Goal: Navigation & Orientation: Find specific page/section

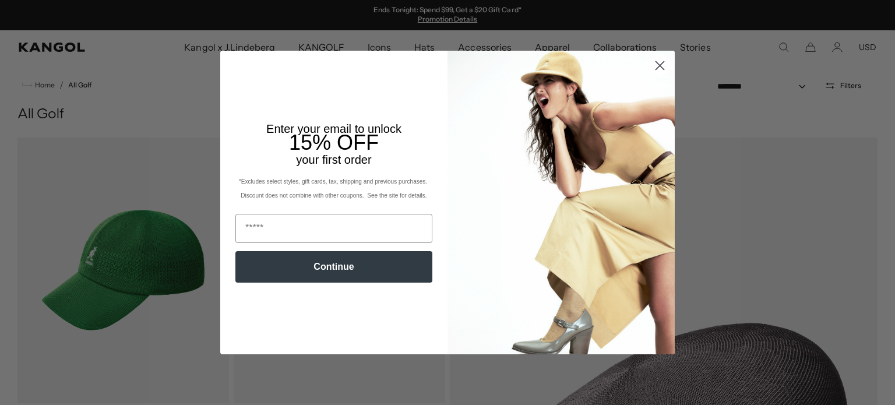
click at [656, 66] on icon "Close dialog" at bounding box center [660, 66] width 8 height 8
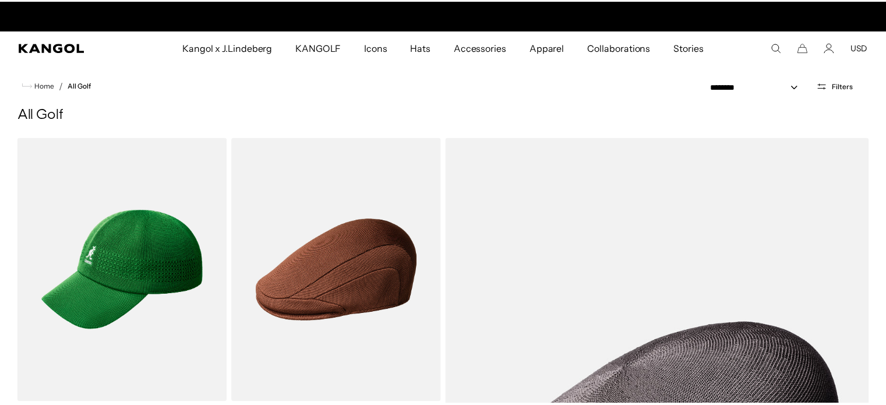
scroll to position [0, 240]
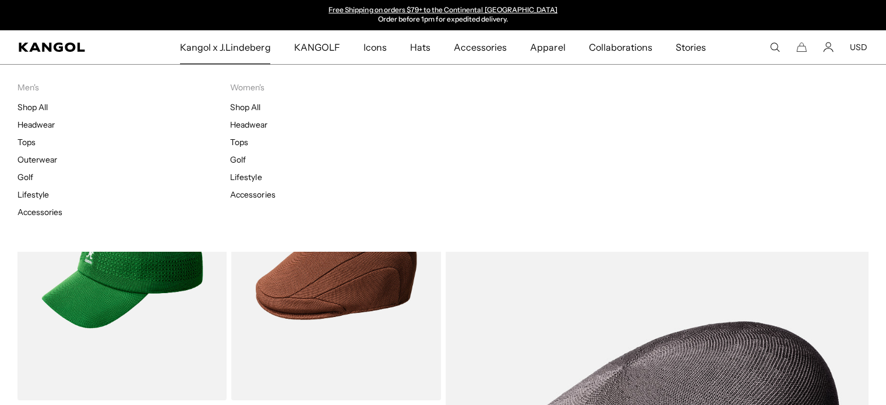
click at [221, 52] on span "Kangol x J.Lindeberg" at bounding box center [225, 47] width 91 height 34
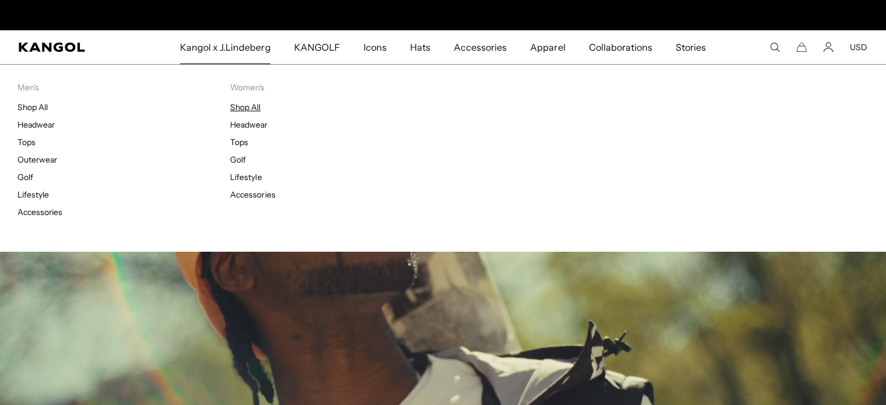
scroll to position [0, 240]
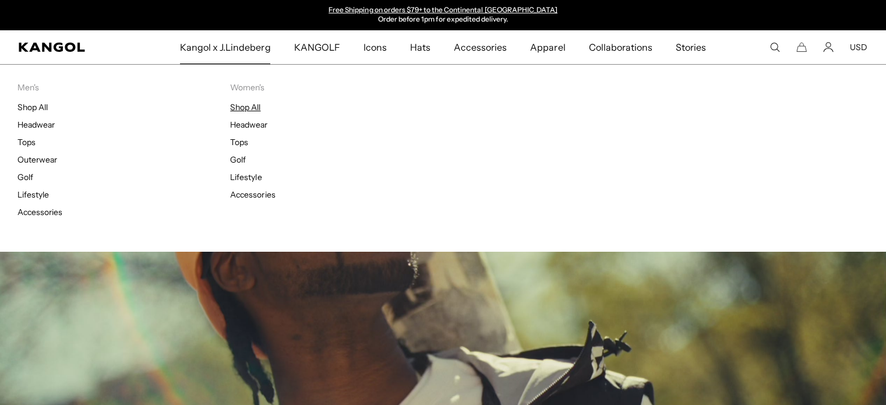
click at [253, 108] on link "Shop All" at bounding box center [245, 107] width 30 height 10
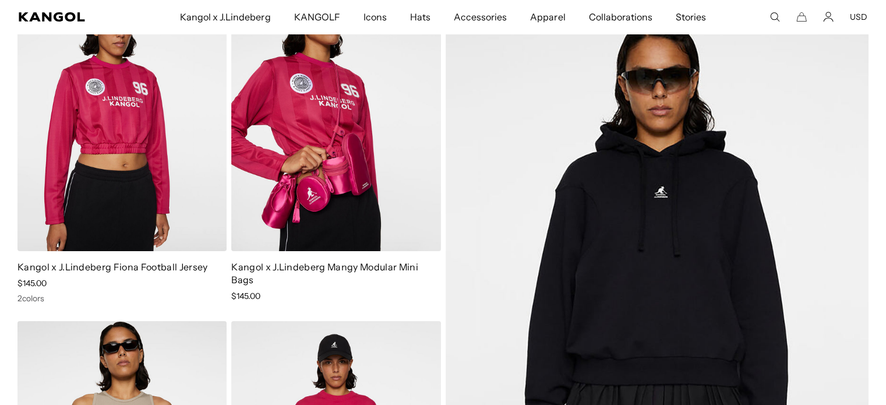
scroll to position [175, 0]
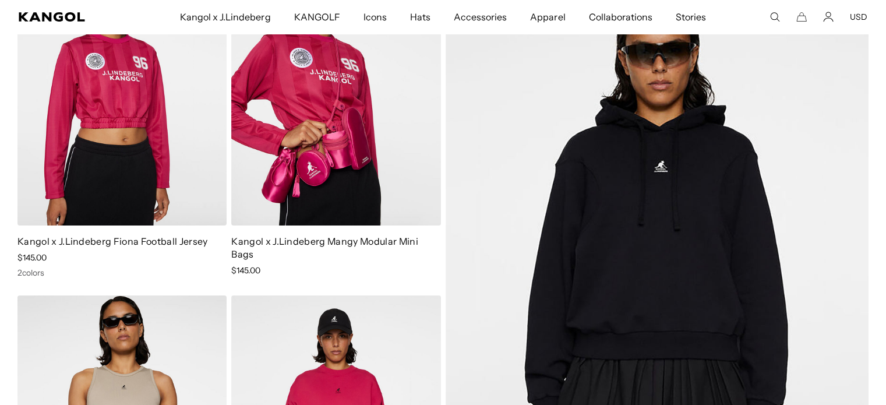
click at [349, 174] on img at bounding box center [335, 94] width 209 height 263
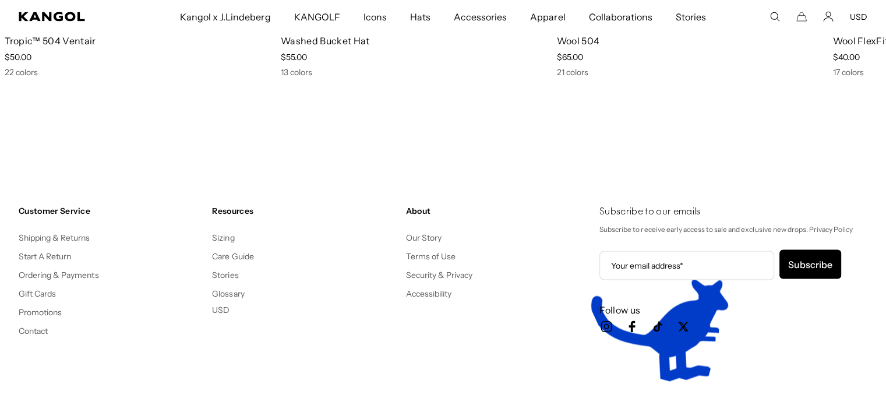
scroll to position [2390, 0]
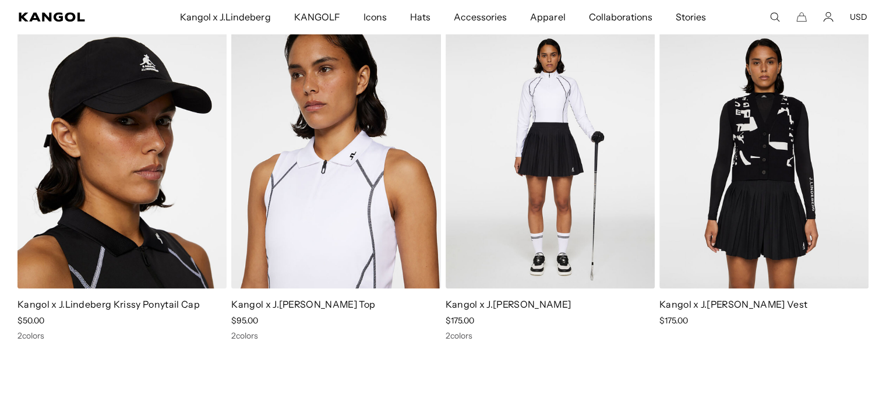
scroll to position [816, 0]
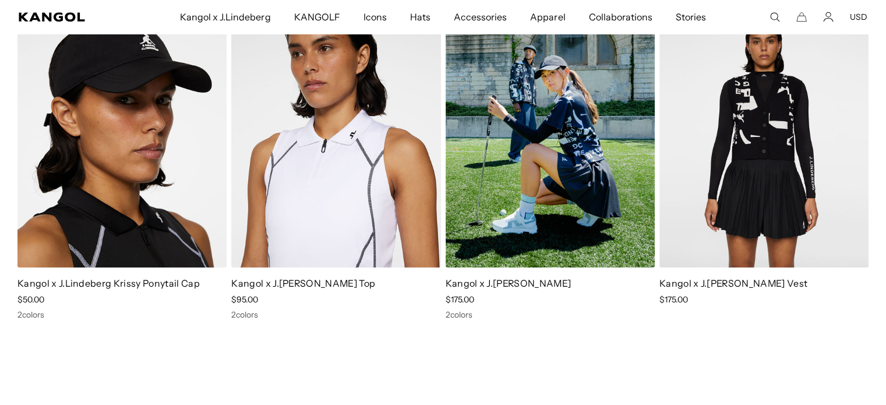
click at [567, 212] on img at bounding box center [550, 136] width 209 height 263
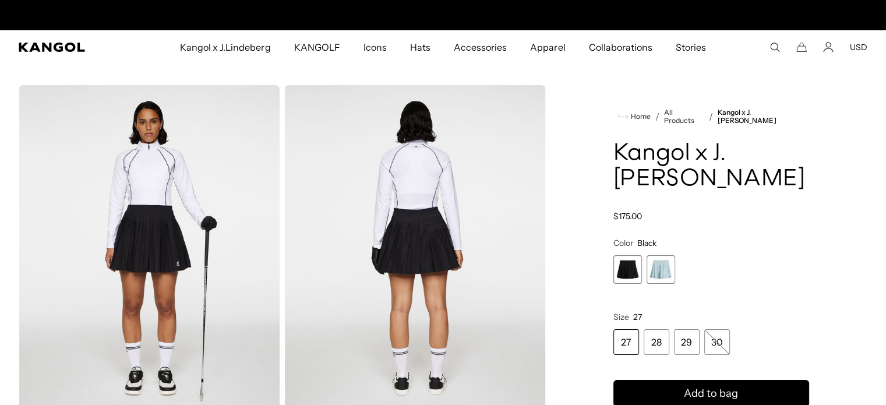
scroll to position [0, 240]
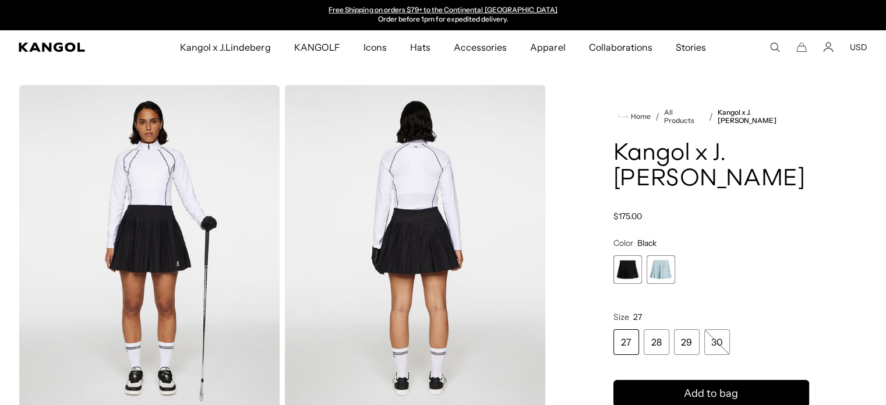
click at [625, 284] on span "1 of 2" at bounding box center [628, 269] width 29 height 29
click at [665, 284] on span "2 of 2" at bounding box center [661, 269] width 29 height 29
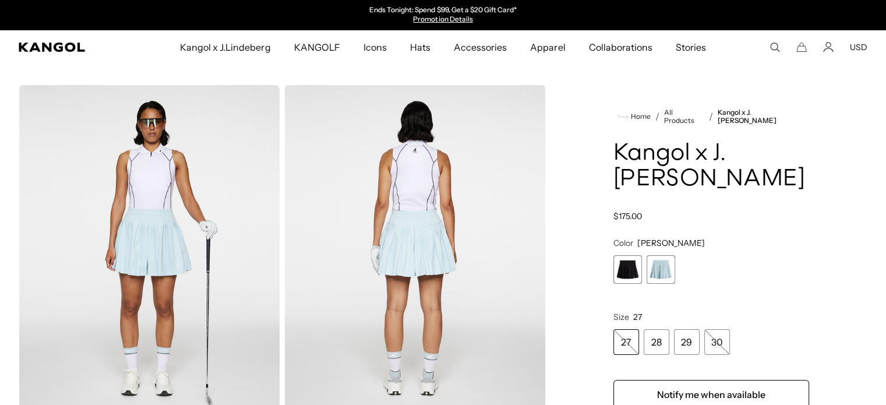
click at [630, 284] on span "1 of 2" at bounding box center [628, 269] width 29 height 29
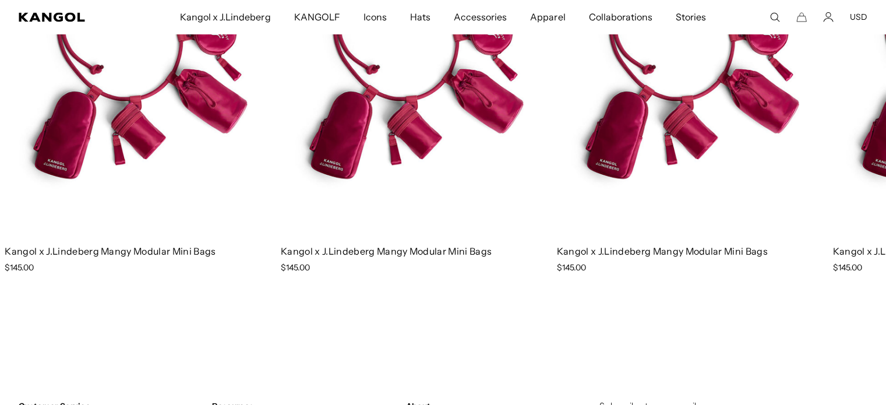
scroll to position [1923, 0]
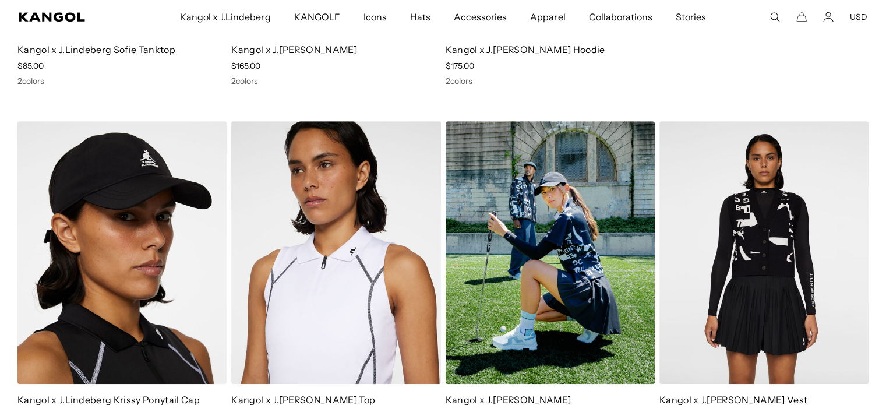
click at [597, 271] on img at bounding box center [550, 252] width 209 height 263
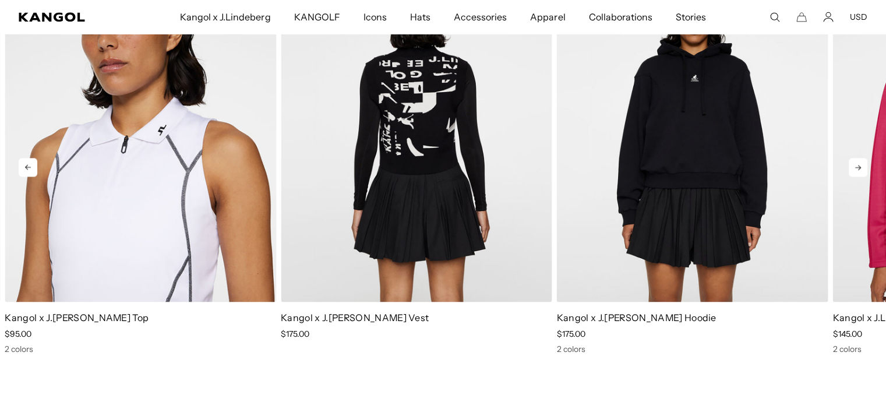
scroll to position [0, 240]
click at [377, 210] on img "2 of 5" at bounding box center [417, 132] width 272 height 341
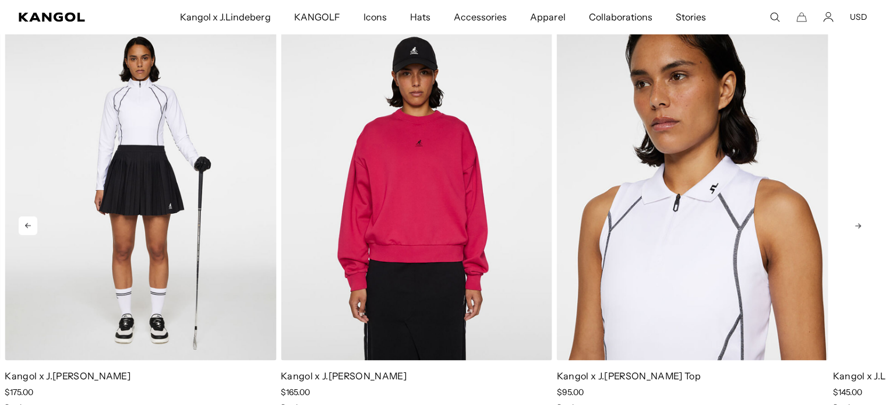
scroll to position [0, 240]
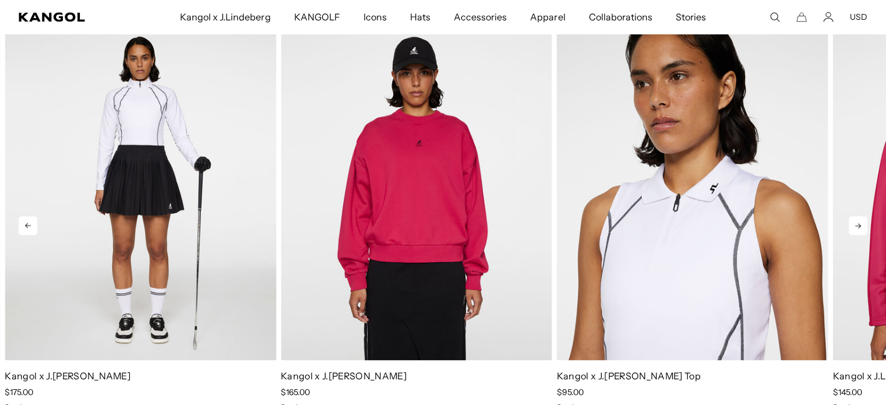
click at [857, 227] on icon at bounding box center [858, 225] width 19 height 19
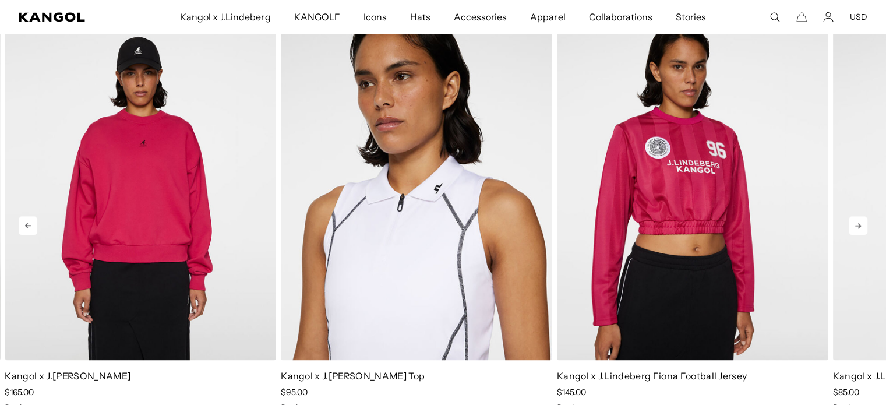
click at [857, 227] on icon at bounding box center [858, 225] width 19 height 19
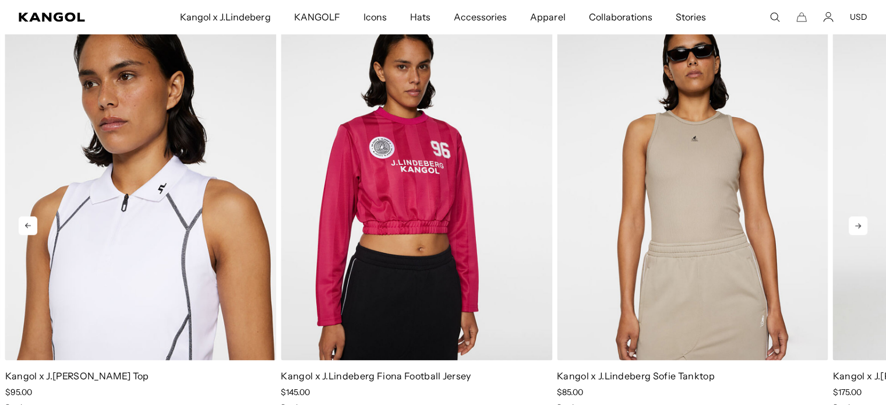
scroll to position [0, 0]
click at [857, 227] on icon at bounding box center [858, 225] width 19 height 19
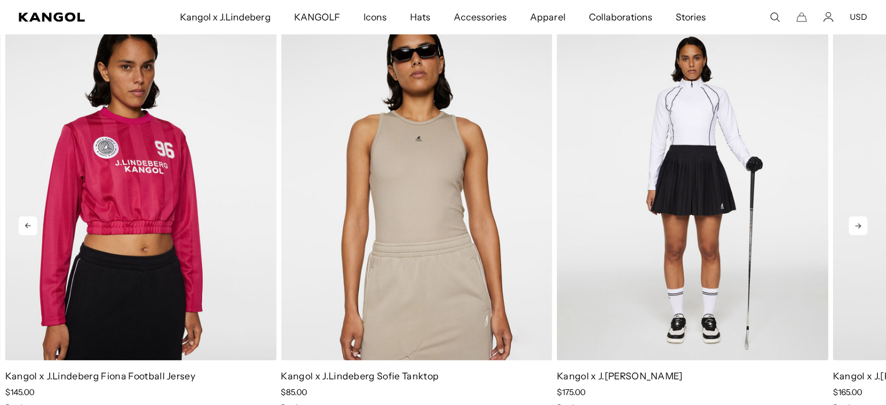
click at [857, 227] on icon at bounding box center [858, 225] width 19 height 19
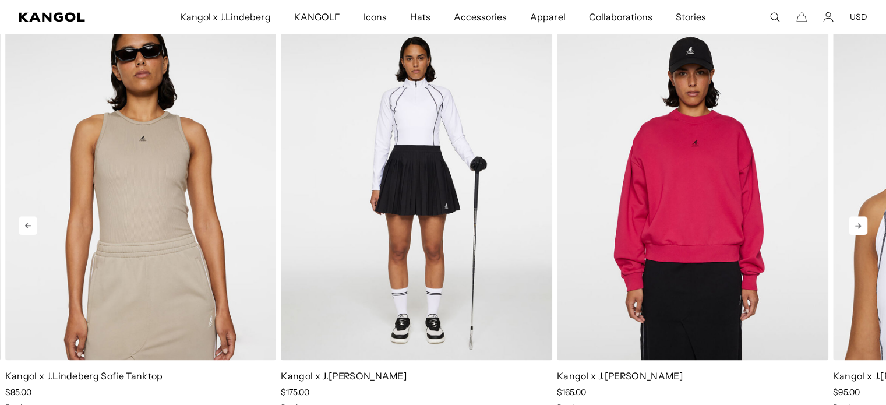
scroll to position [0, 240]
click at [857, 227] on icon at bounding box center [858, 225] width 19 height 19
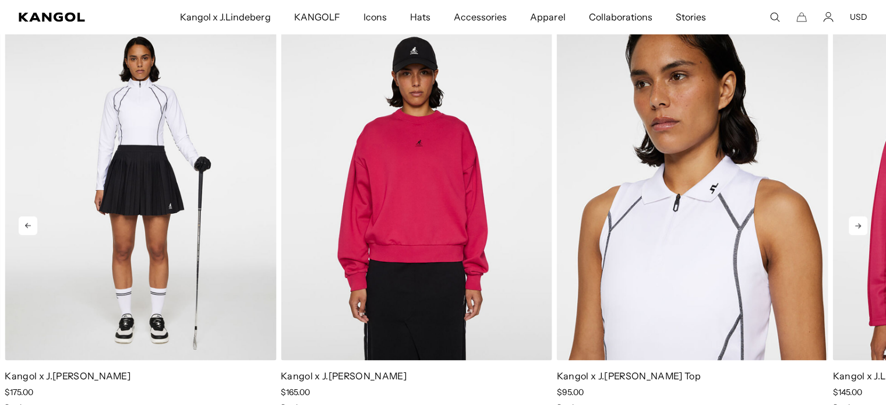
click at [857, 227] on icon at bounding box center [858, 225] width 19 height 19
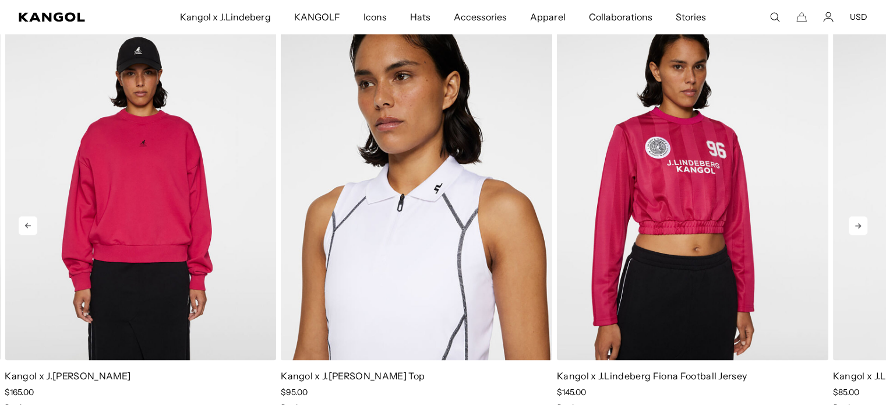
click at [857, 227] on icon at bounding box center [858, 225] width 19 height 19
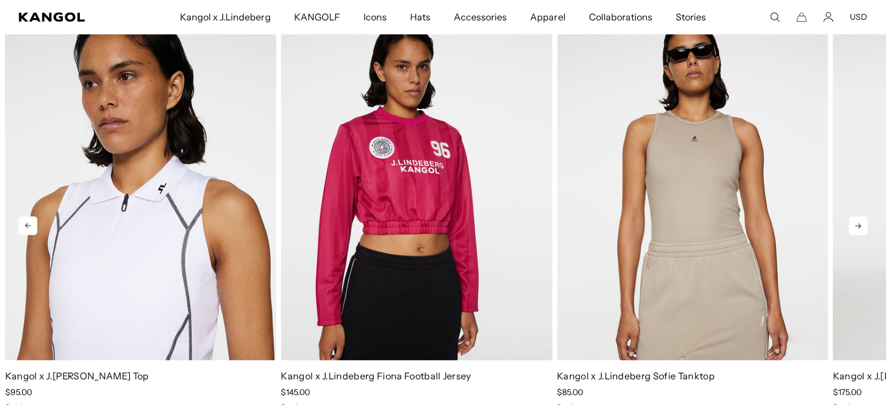
scroll to position [0, 0]
click at [857, 227] on icon at bounding box center [858, 225] width 19 height 19
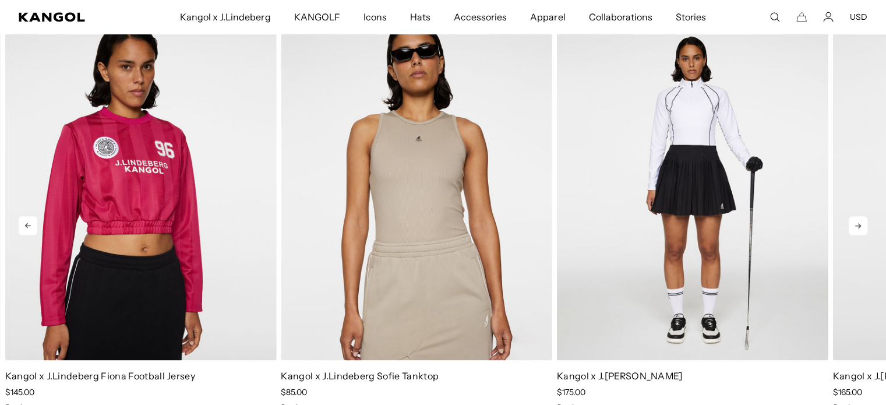
click at [857, 227] on icon at bounding box center [858, 225] width 19 height 19
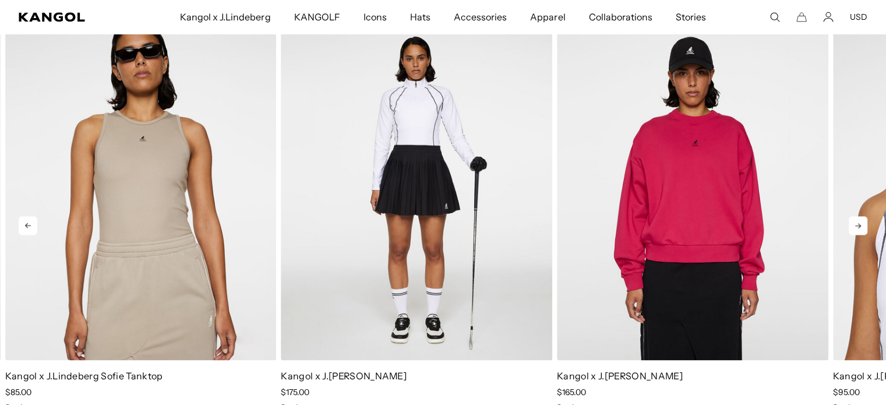
click at [857, 227] on icon at bounding box center [858, 225] width 19 height 19
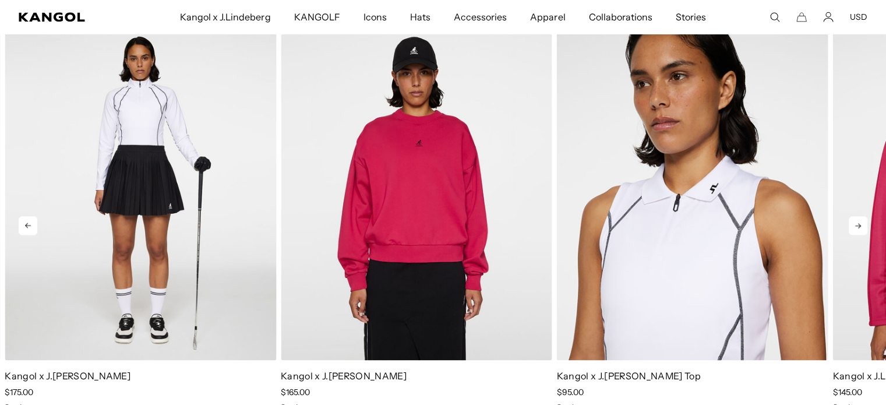
scroll to position [0, 240]
click at [857, 227] on icon at bounding box center [858, 225] width 19 height 19
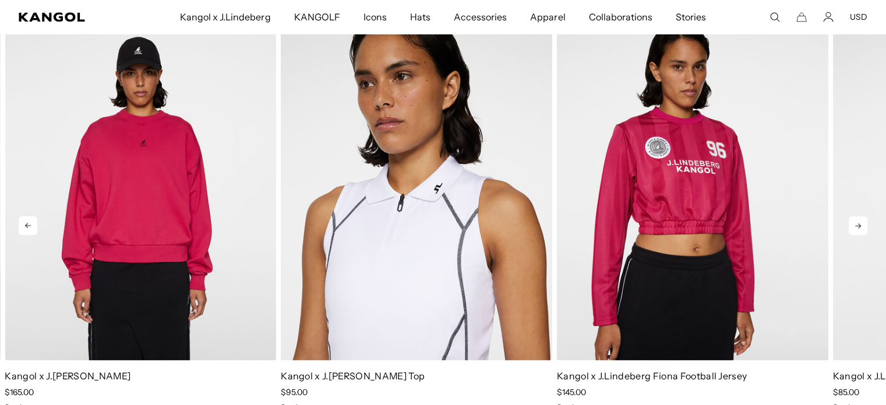
click at [857, 227] on icon at bounding box center [858, 225] width 19 height 19
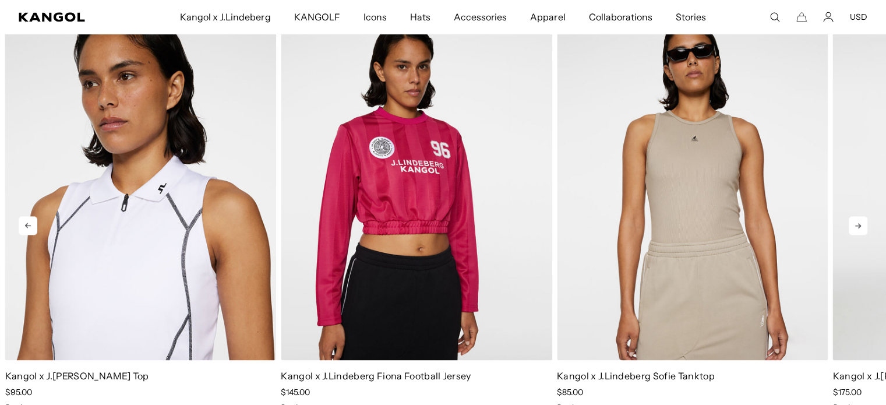
click at [857, 227] on icon at bounding box center [858, 225] width 19 height 19
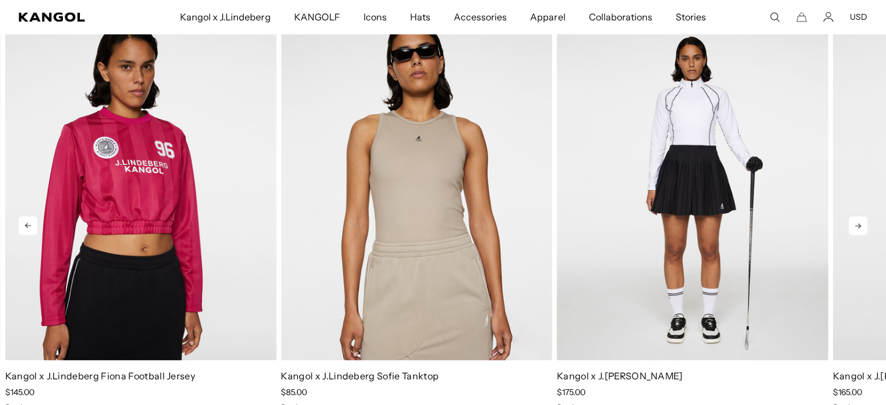
click at [857, 227] on icon at bounding box center [858, 225] width 19 height 19
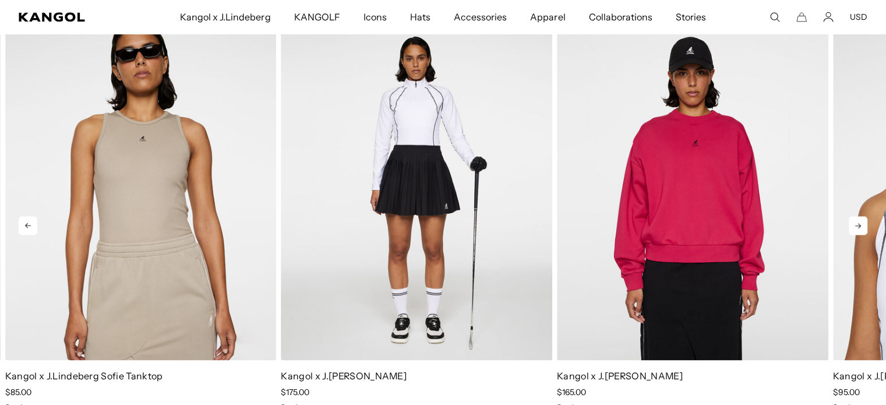
click at [857, 227] on icon at bounding box center [858, 225] width 19 height 19
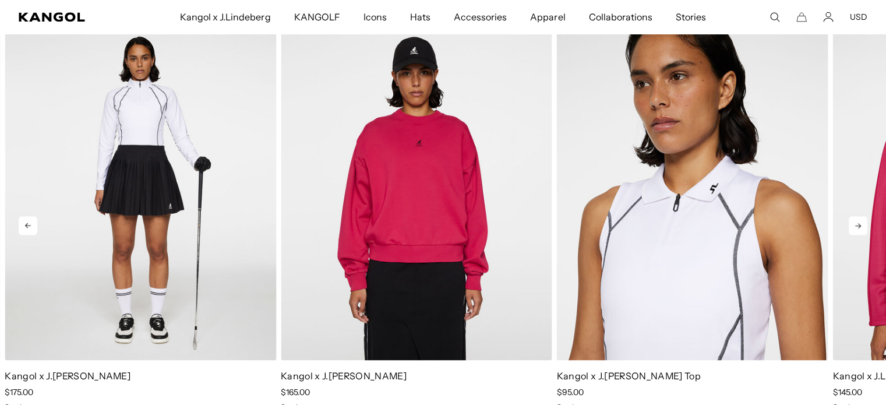
click at [857, 227] on icon at bounding box center [858, 225] width 19 height 19
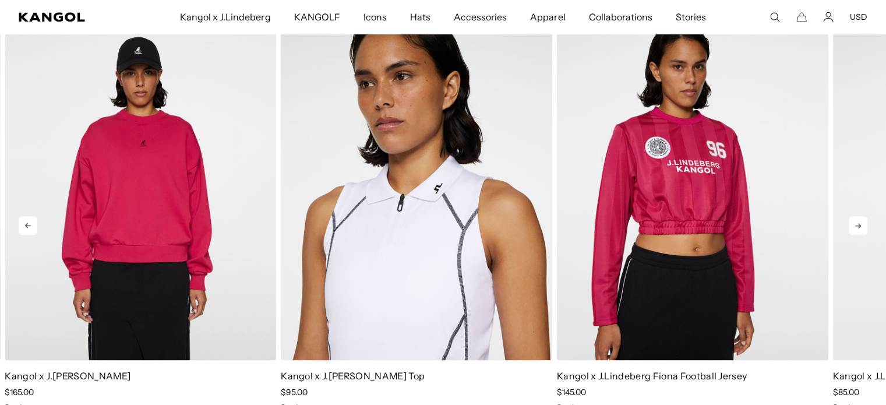
scroll to position [0, 0]
click at [857, 227] on icon at bounding box center [858, 225] width 19 height 19
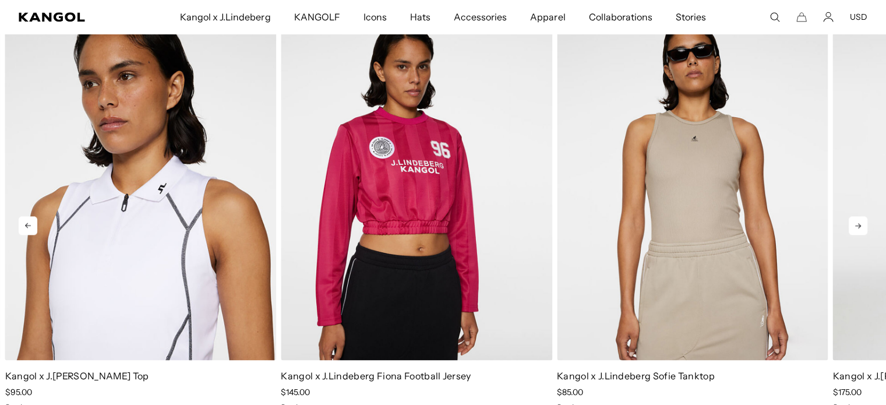
click at [857, 227] on icon at bounding box center [858, 225] width 19 height 19
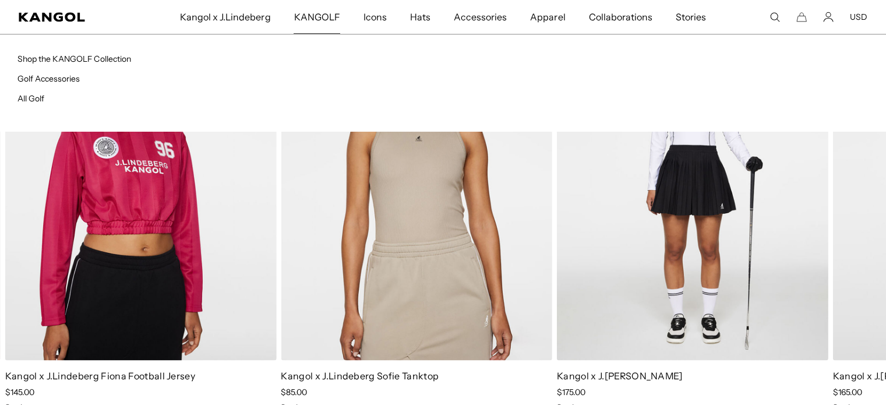
click at [343, 24] on link "KANGOLF" at bounding box center [316, 17] width 69 height 34
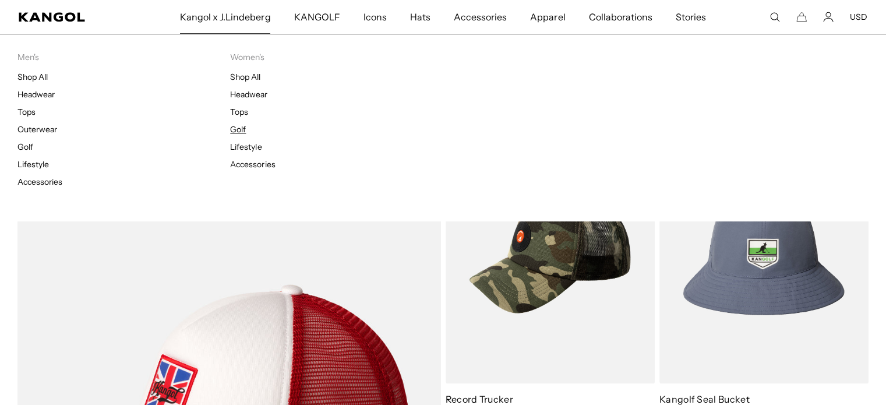
click at [243, 130] on link "Golf" at bounding box center [238, 129] width 16 height 10
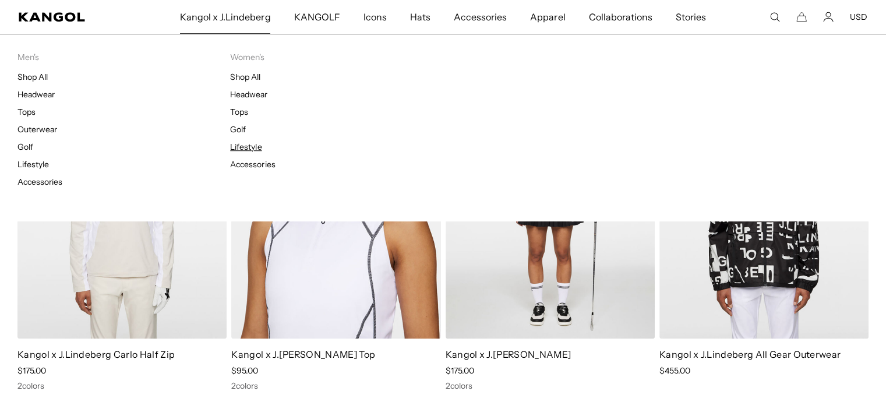
click at [238, 145] on link "Lifestyle" at bounding box center [245, 147] width 31 height 10
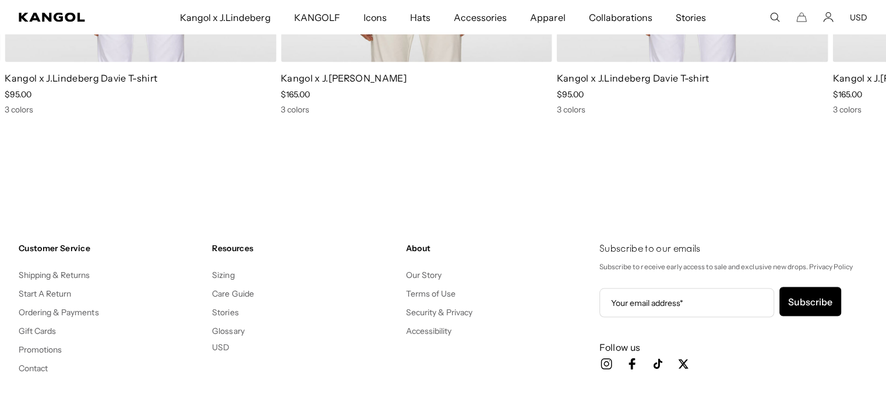
scroll to position [0, 240]
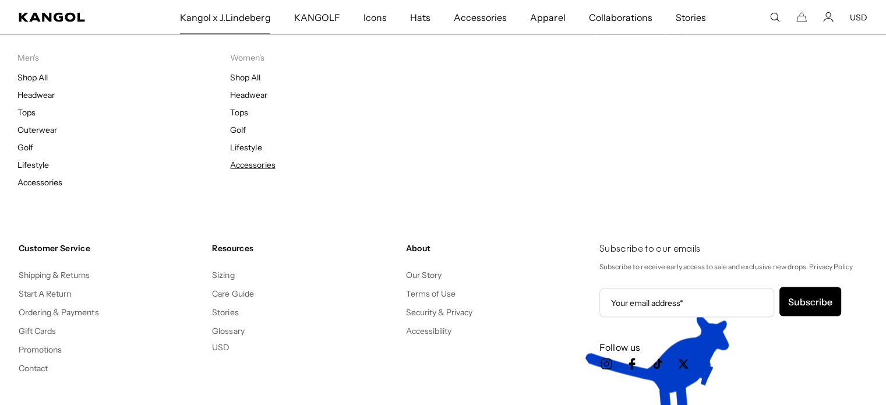
click at [258, 167] on link "Accessories" at bounding box center [252, 164] width 45 height 10
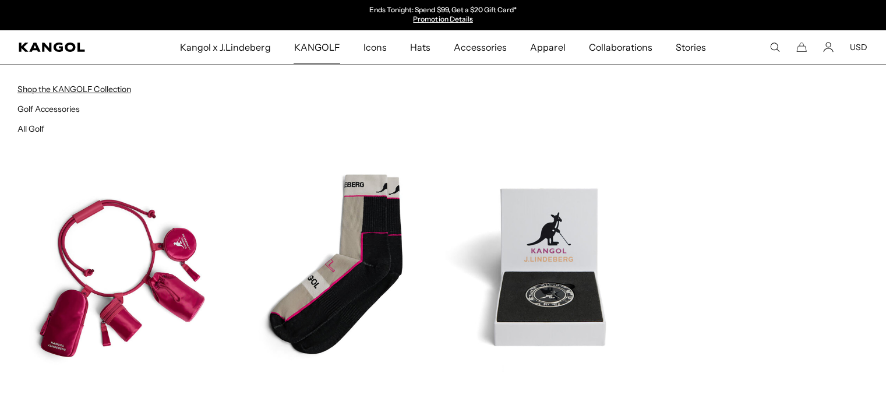
click at [121, 88] on link "Shop the KANGOLF Collection" at bounding box center [74, 89] width 114 height 10
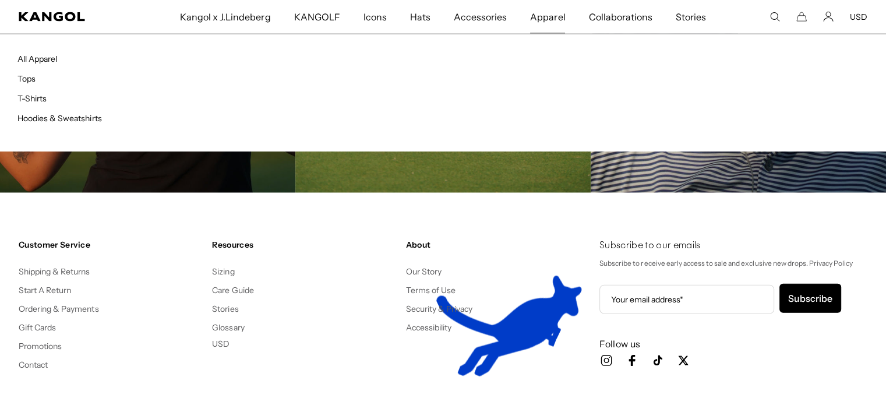
scroll to position [0, 240]
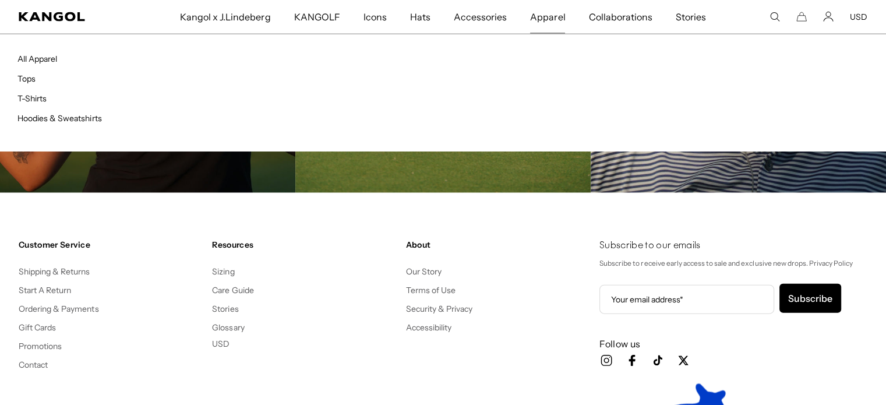
click at [530, 21] on span "Apparel" at bounding box center [547, 17] width 35 height 34
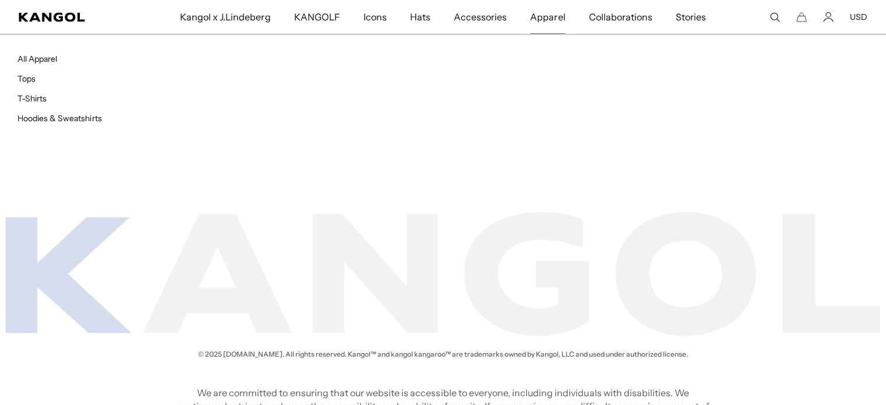
scroll to position [0, 240]
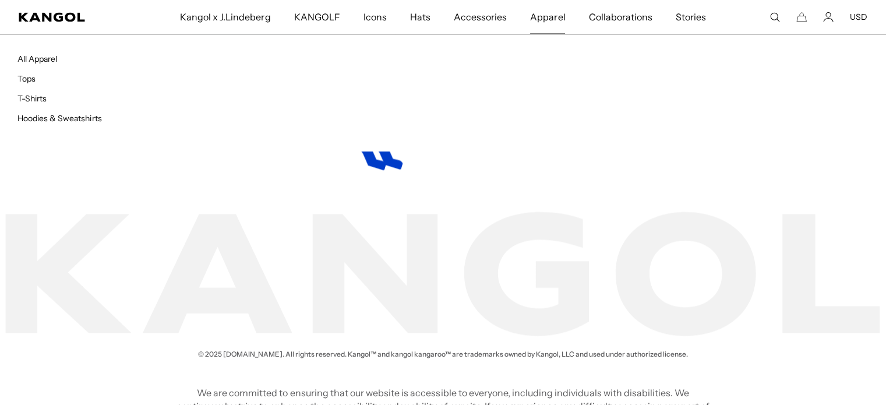
click at [540, 24] on span "Apparel" at bounding box center [547, 17] width 35 height 34
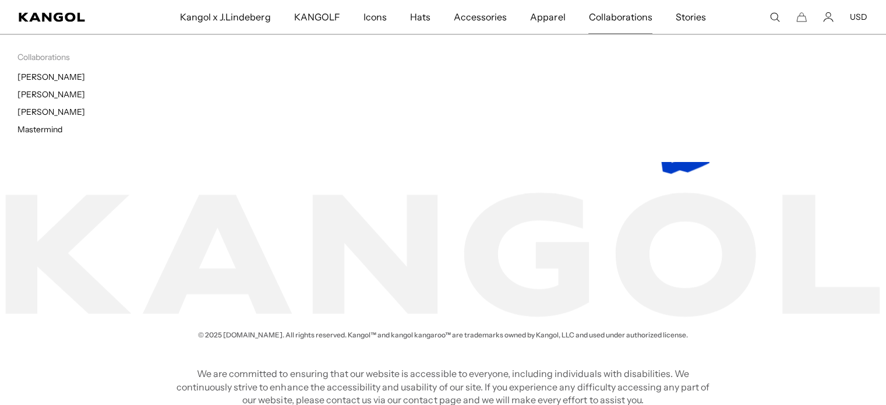
click at [634, 23] on span "Collaborations" at bounding box center [621, 17] width 64 height 34
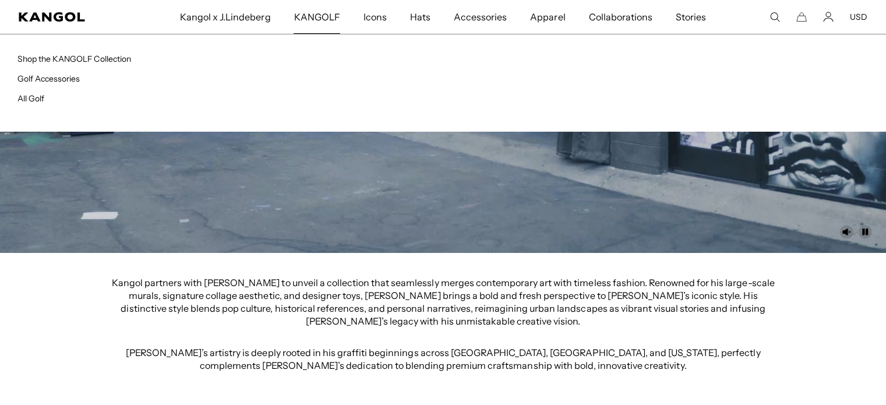
scroll to position [0, 240]
click at [38, 96] on link "All Golf" at bounding box center [30, 98] width 27 height 10
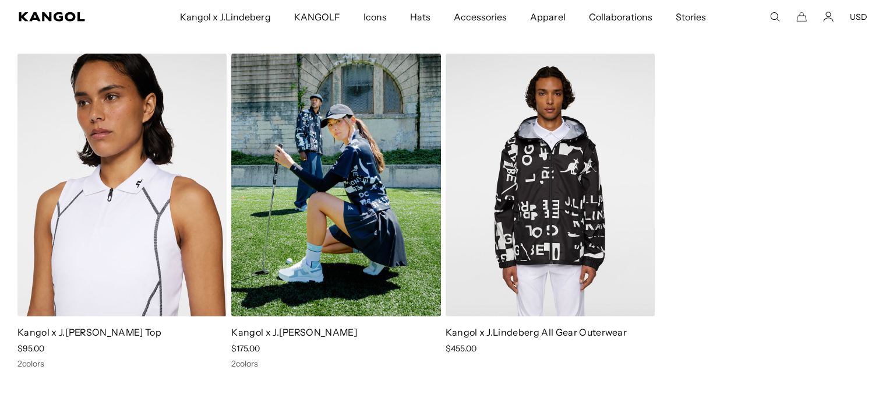
scroll to position [0, 240]
